Goal: Transaction & Acquisition: Purchase product/service

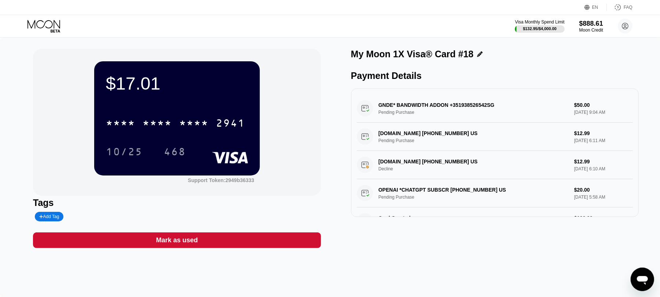
click at [53, 29] on icon at bounding box center [44, 26] width 34 height 13
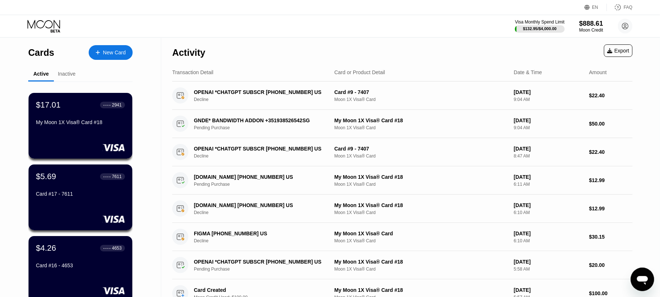
click at [111, 49] on div "New Card" at bounding box center [114, 52] width 23 height 6
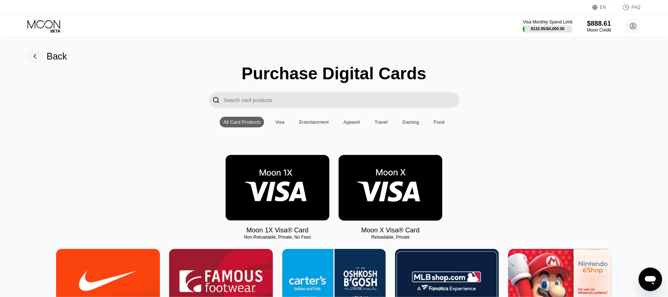
click at [285, 187] on img at bounding box center [277, 188] width 104 height 66
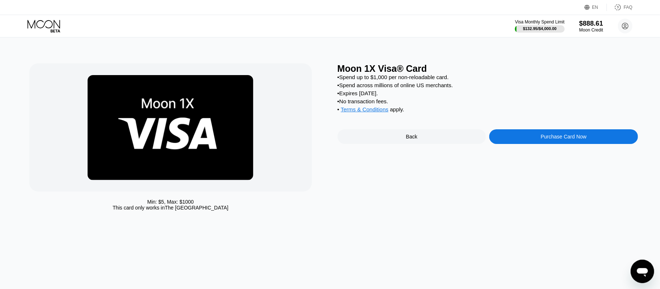
click at [530, 144] on div "Purchase Card Now" at bounding box center [563, 136] width 149 height 15
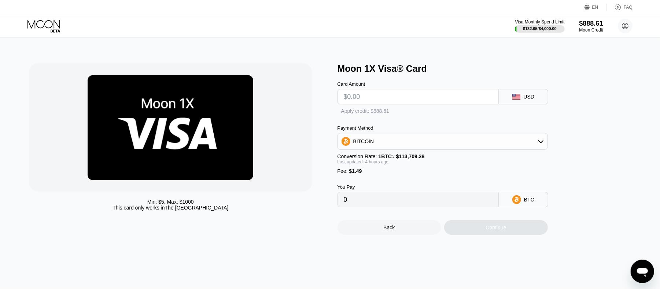
type input "0"
click at [379, 102] on input "text" at bounding box center [418, 96] width 149 height 15
click at [363, 97] on input "text" at bounding box center [418, 96] width 149 height 15
type input "$100"
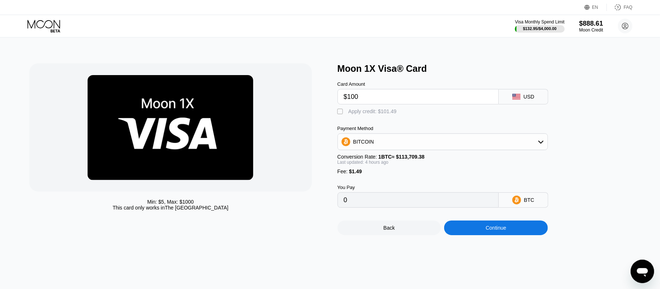
type input "0.00088977"
type input "$100"
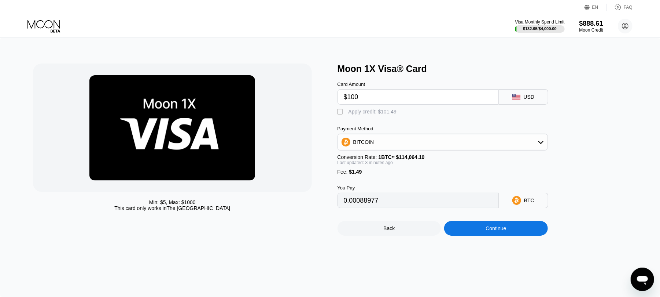
click at [282, 67] on div at bounding box center [172, 127] width 279 height 128
click at [341, 112] on div "" at bounding box center [341, 111] width 7 height 7
type input "0"
click at [481, 233] on div "Continue" at bounding box center [496, 228] width 104 height 15
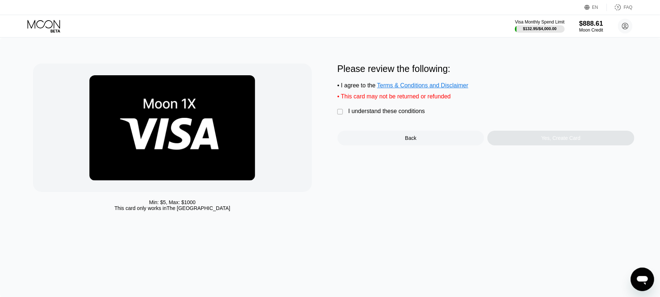
click at [339, 115] on div "" at bounding box center [341, 111] width 7 height 7
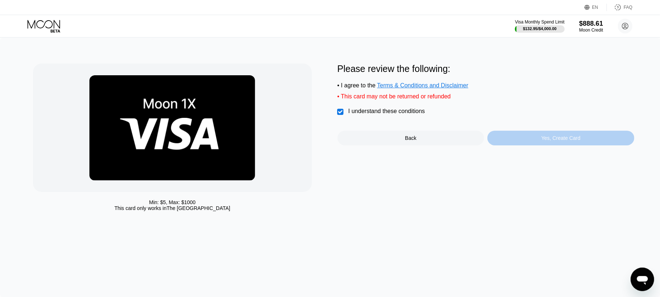
click at [539, 144] on div "Yes, Create Card" at bounding box center [561, 138] width 147 height 15
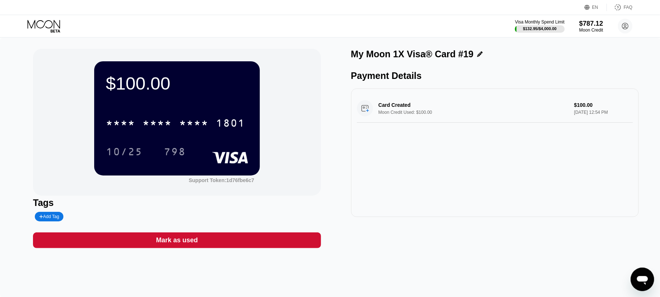
click at [60, 110] on div "$100.00 * * * * * * * * * * * * 1801 10/25 798 Support Token: 1d76fbe6c7" at bounding box center [177, 122] width 288 height 147
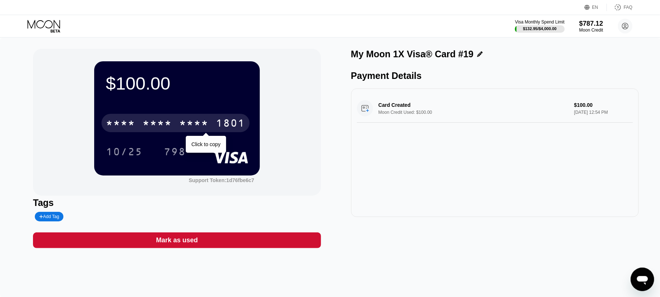
click at [143, 120] on div "* * * *" at bounding box center [157, 124] width 29 height 12
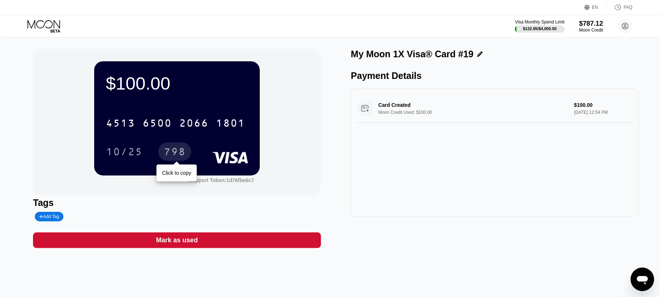
click at [181, 157] on div "798" at bounding box center [175, 153] width 22 height 12
